Goal: Check status: Check status

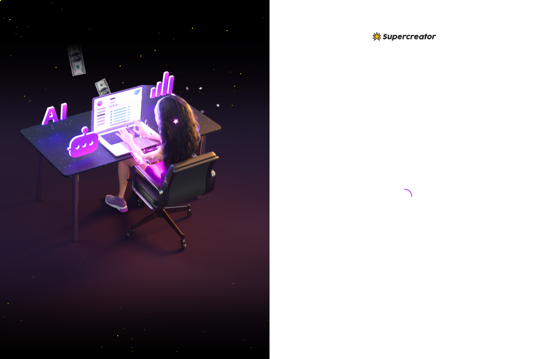
drag, startPoint x: 344, startPoint y: 67, endPoint x: 309, endPoint y: 64, distance: 35.5
click at [344, 67] on div at bounding box center [405, 187] width 214 height 313
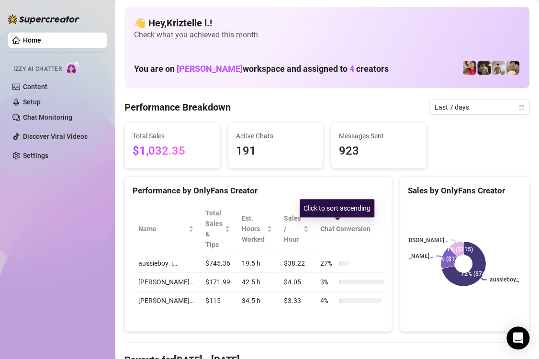
click at [352, 193] on div "Performance by OnlyFans Creator" at bounding box center [258, 190] width 251 height 13
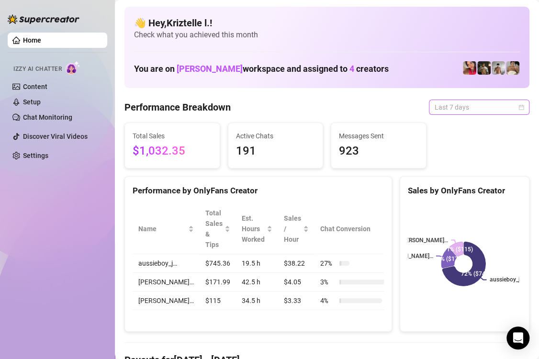
click at [435, 103] on span "Last 7 days" at bounding box center [479, 107] width 89 height 14
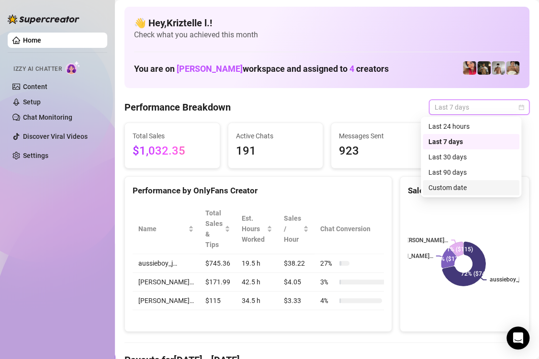
click at [473, 188] on div "Custom date" at bounding box center [470, 187] width 85 height 11
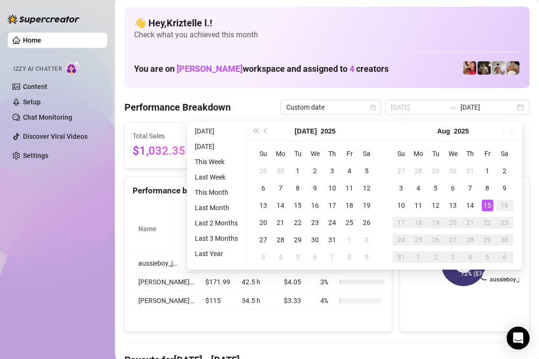
type input "[DATE]"
click at [488, 209] on div "15" at bounding box center [487, 205] width 11 height 11
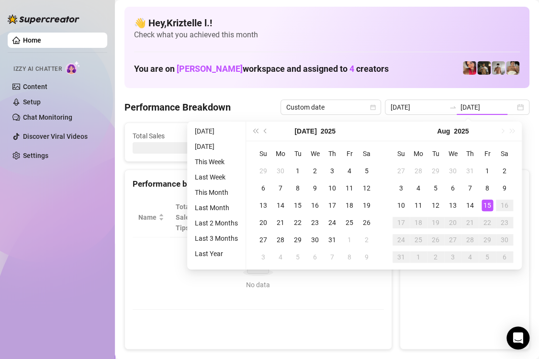
type input "[DATE]"
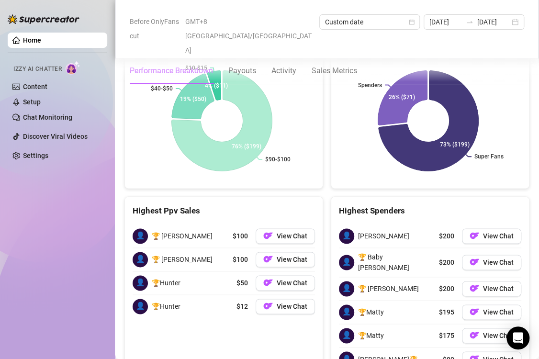
scroll to position [1695, 0]
